Goal: Task Accomplishment & Management: Manage account settings

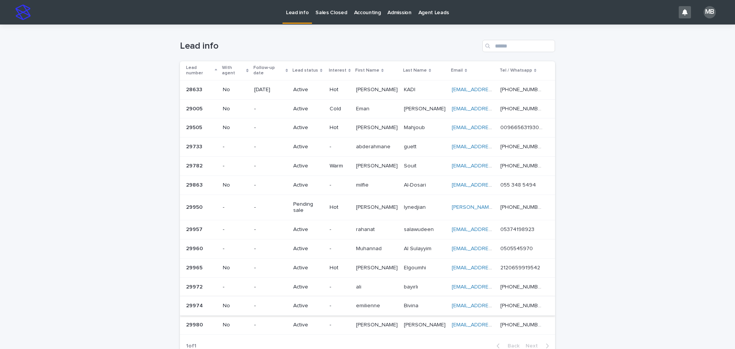
scroll to position [25, 0]
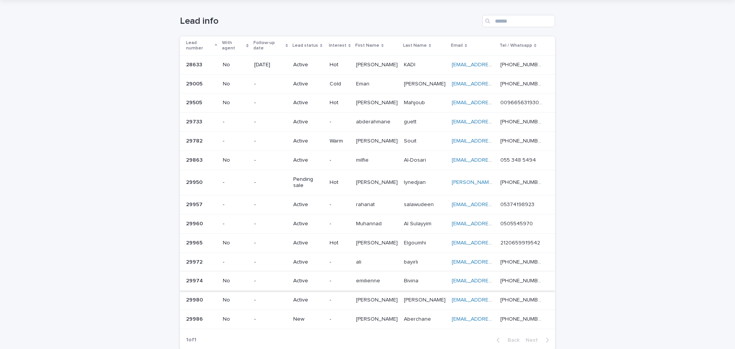
click at [126, 269] on div "Loading... Saving… Loading... Saving… Lead info Lead number With agent Follow-u…" at bounding box center [367, 197] width 735 height 395
click at [341, 316] on p "-" at bounding box center [340, 319] width 20 height 7
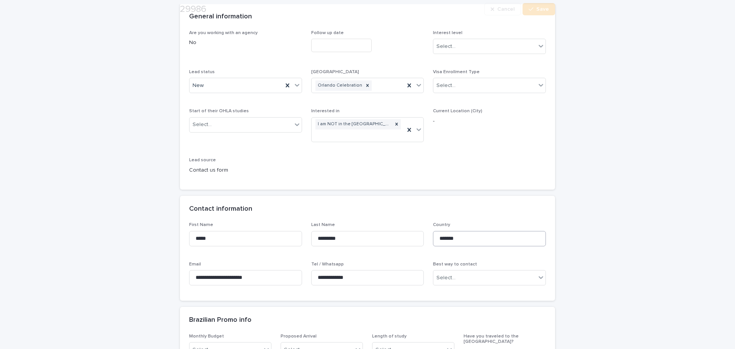
scroll to position [77, 0]
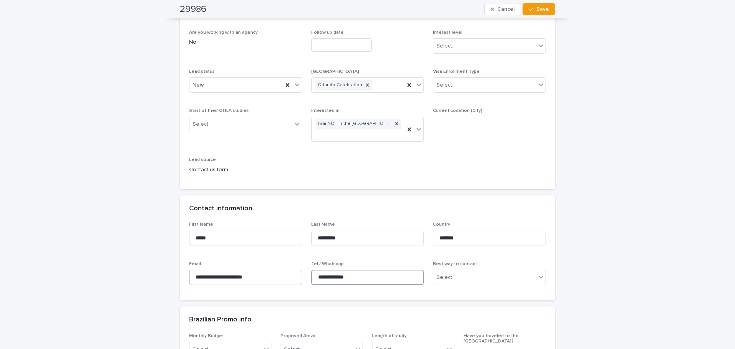
drag, startPoint x: 380, startPoint y: 277, endPoint x: 275, endPoint y: 280, distance: 105.0
click at [275, 280] on div "**********" at bounding box center [367, 256] width 357 height 69
click at [293, 81] on icon at bounding box center [297, 85] width 8 height 8
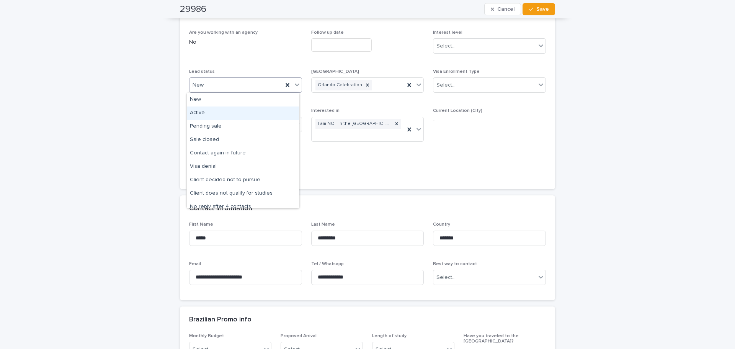
click at [264, 107] on div "Active" at bounding box center [243, 112] width 112 height 13
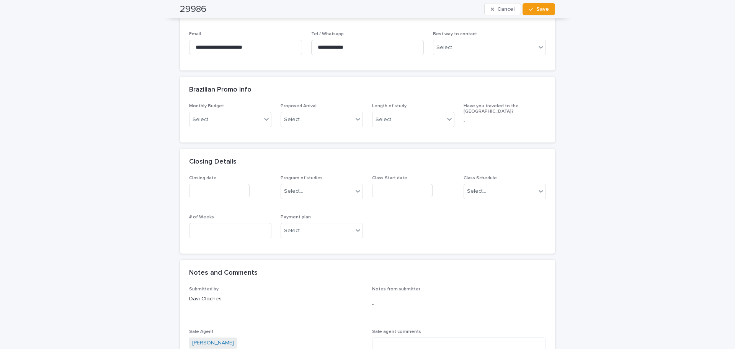
scroll to position [536, 0]
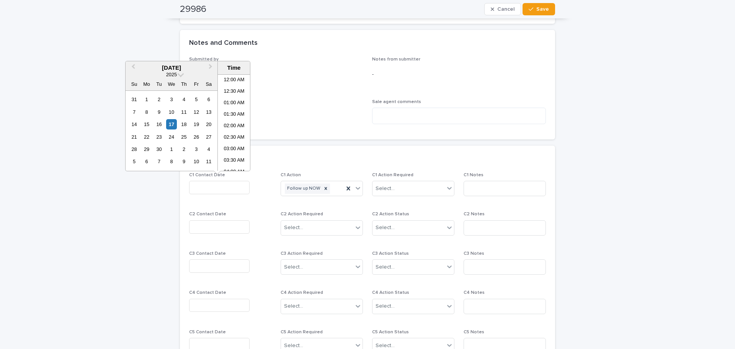
click at [228, 183] on input "text" at bounding box center [219, 187] width 61 height 13
click at [170, 122] on div "17" at bounding box center [171, 124] width 10 height 10
click at [232, 120] on li "11:30 AM" at bounding box center [234, 122] width 33 height 11
type input "**********"
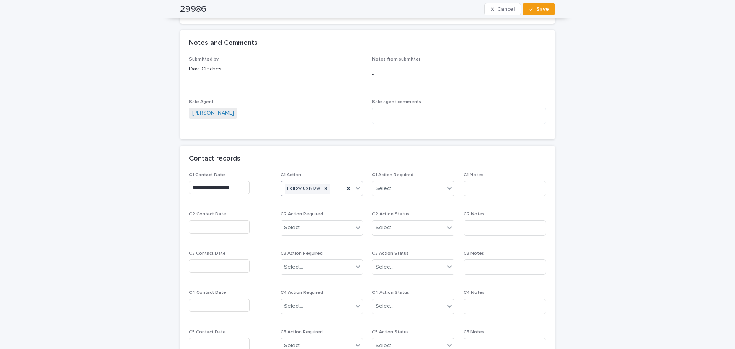
click at [357, 188] on icon at bounding box center [358, 188] width 8 height 8
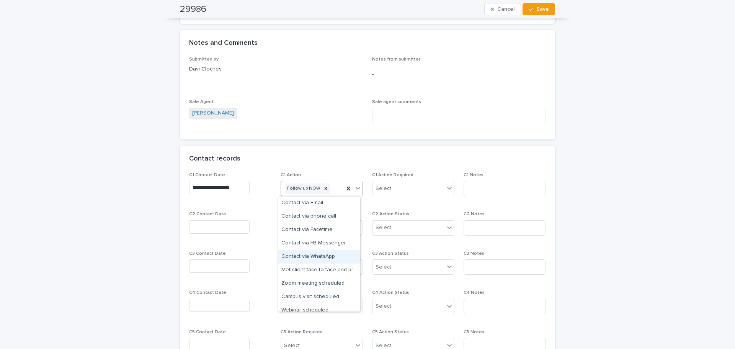
drag, startPoint x: 327, startPoint y: 257, endPoint x: 541, endPoint y: 21, distance: 318.4
click at [327, 256] on div "Contact via WhatsApp" at bounding box center [319, 256] width 82 height 13
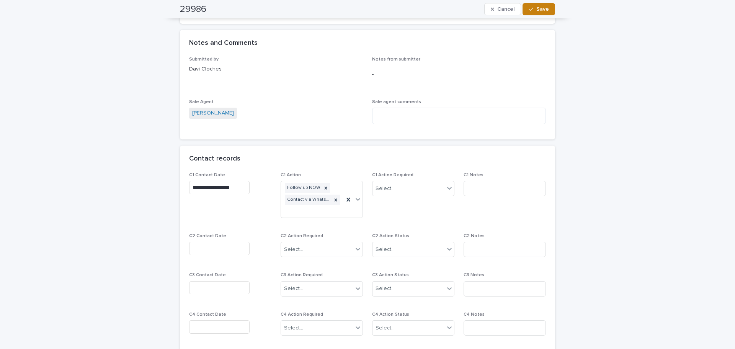
click at [541, 10] on span "Save" at bounding box center [543, 9] width 13 height 5
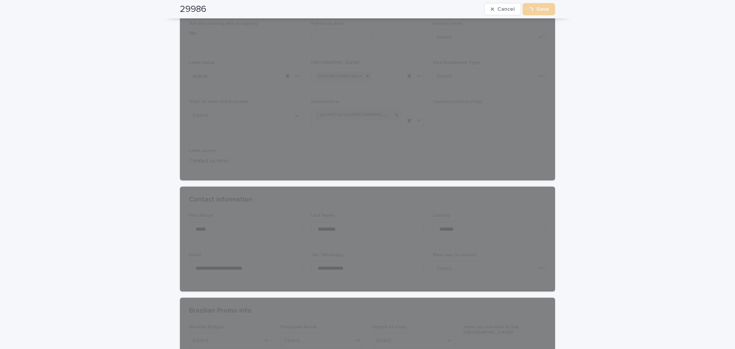
scroll to position [0, 0]
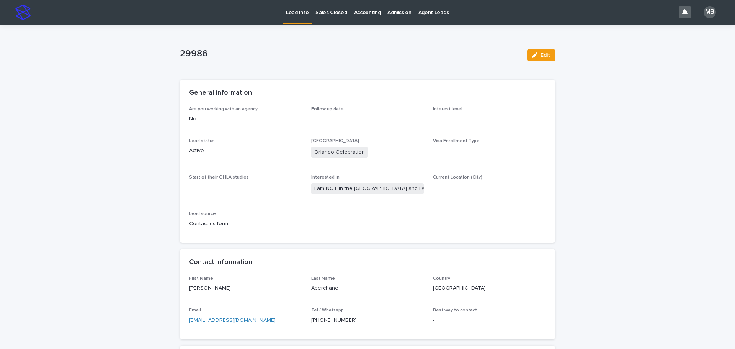
click at [295, 16] on link "Lead info" at bounding box center [297, 11] width 29 height 23
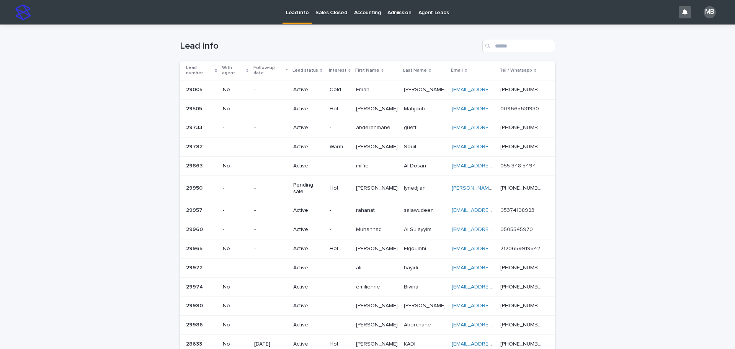
click at [213, 65] on div "Lead number" at bounding box center [201, 71] width 31 height 14
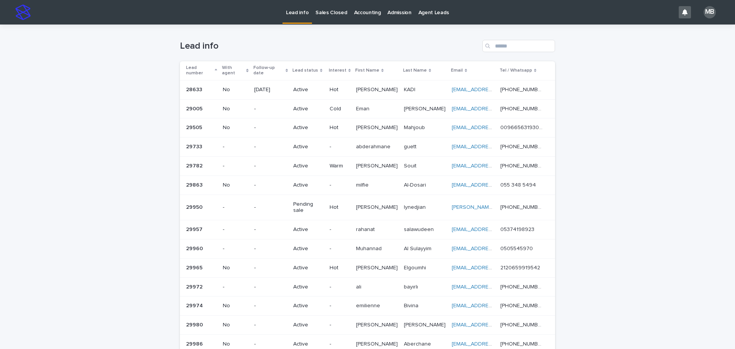
click at [139, 75] on div "Loading... Saving… Loading... Saving… Lead info Lead number With agent Follow-u…" at bounding box center [367, 222] width 735 height 395
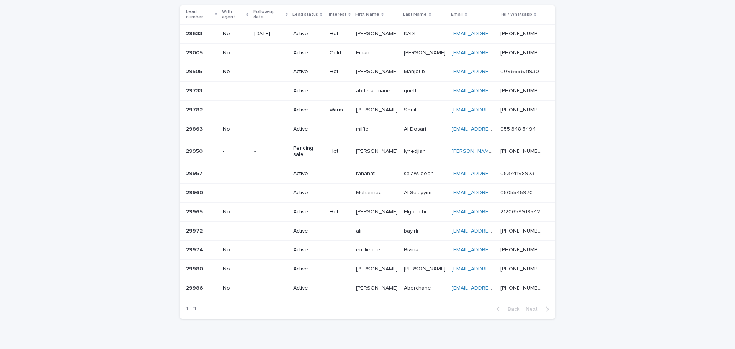
scroll to position [38, 0]
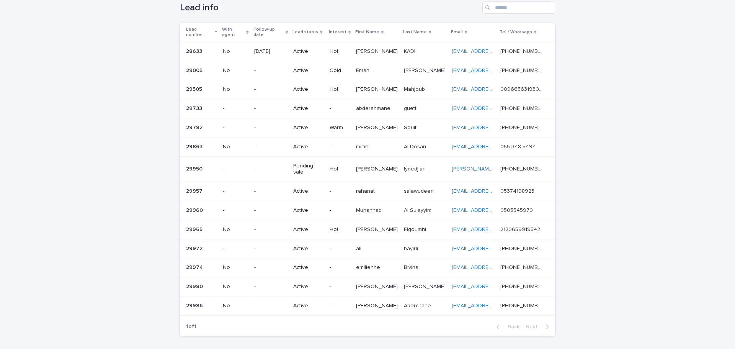
click at [587, 222] on div "Loading... Saving… Loading... Saving… Lead info Lead number With agent Follow-u…" at bounding box center [367, 183] width 735 height 395
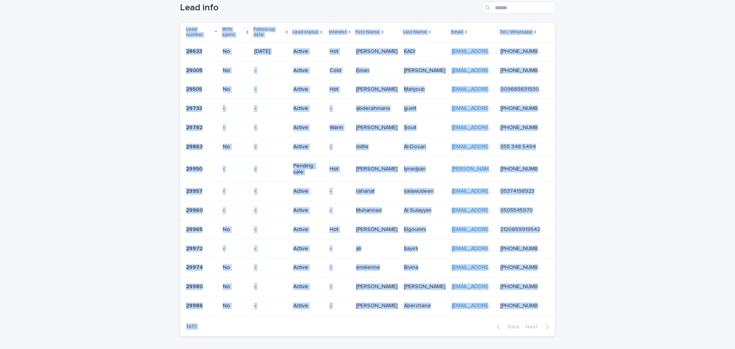
drag, startPoint x: 421, startPoint y: 264, endPoint x: 15, endPoint y: 133, distance: 426.9
click at [15, 133] on div "Loading... Saving… Loading... Saving… Lead info Lead number With agent Follow-u…" at bounding box center [367, 183] width 735 height 395
click at [69, 139] on div "Loading... Saving… Loading... Saving… Lead info Lead number With agent Follow-u…" at bounding box center [367, 183] width 735 height 395
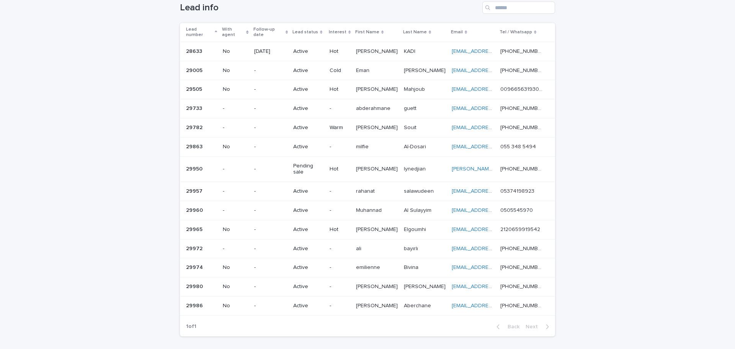
click at [95, 127] on div "Loading... Saving… Loading... Saving… Lead info Lead number With agent Follow-u…" at bounding box center [367, 183] width 735 height 395
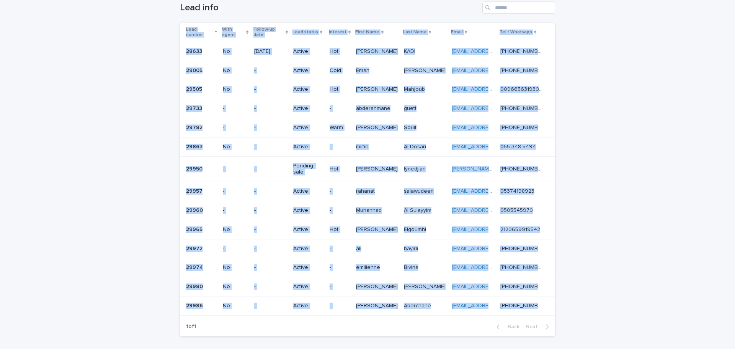
drag, startPoint x: 628, startPoint y: 33, endPoint x: 113, endPoint y: 158, distance: 530.7
click at [18, 340] on div "Loading... Saving… Loading... Saving… Lead info Lead number With agent Follow-u…" at bounding box center [367, 183] width 735 height 395
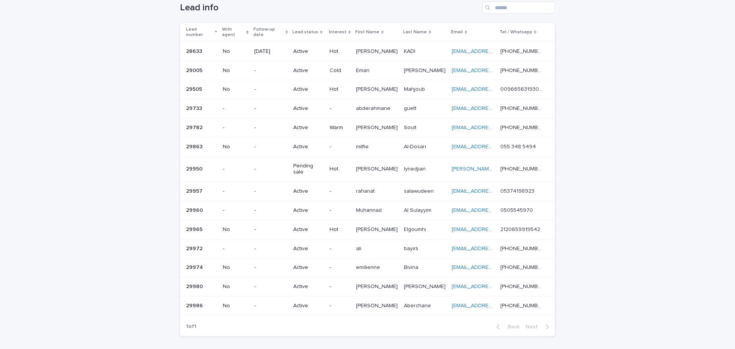
click at [117, 144] on div "Loading... Saving… Loading... Saving… Lead info Lead number With agent Follow-u…" at bounding box center [367, 183] width 735 height 395
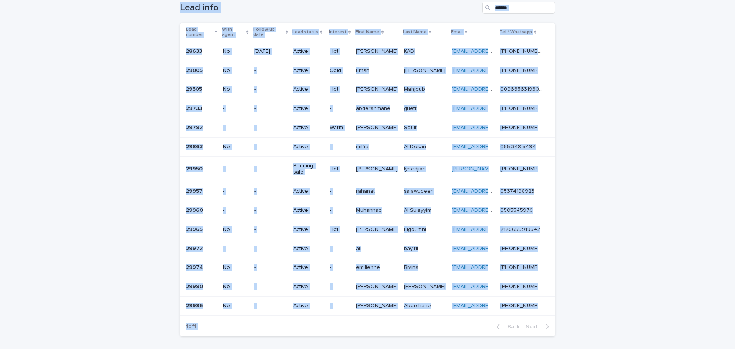
drag, startPoint x: 229, startPoint y: 67, endPoint x: 587, endPoint y: 308, distance: 431.6
click at [587, 309] on div "Loading... Saving… Loading... Saving… Lead info Lead number With agent Follow-u…" at bounding box center [367, 183] width 735 height 395
drag, startPoint x: 587, startPoint y: 308, endPoint x: 571, endPoint y: 318, distance: 18.9
click at [587, 308] on div "Loading... Saving… Loading... Saving… Lead info Lead number With agent Follow-u…" at bounding box center [367, 183] width 735 height 395
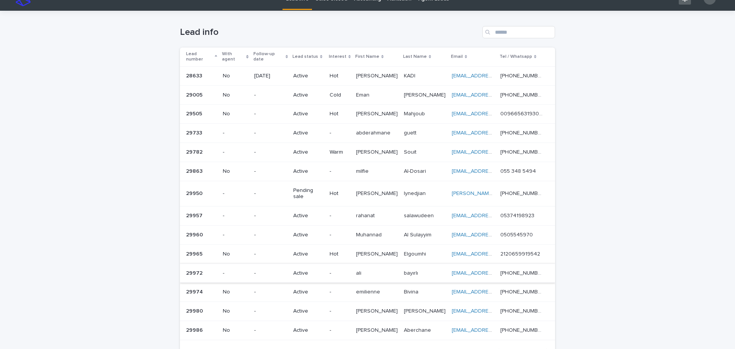
scroll to position [0, 0]
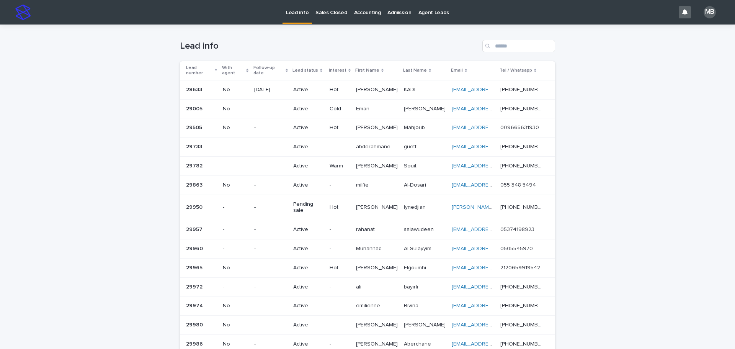
click at [331, 16] on p "Sales Closed" at bounding box center [331, 8] width 31 height 16
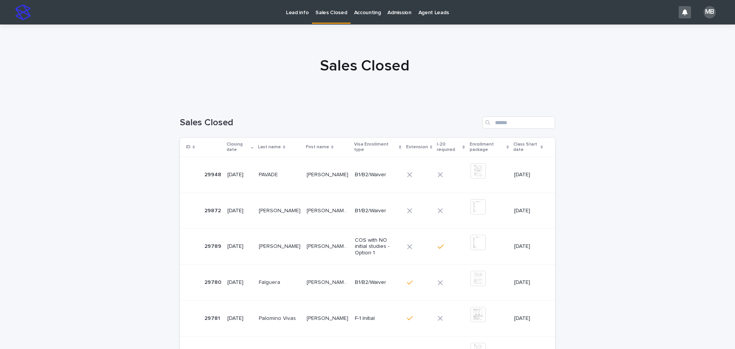
click at [297, 12] on p "Lead info" at bounding box center [297, 8] width 23 height 16
